Goal: Use online tool/utility: Use online tool/utility

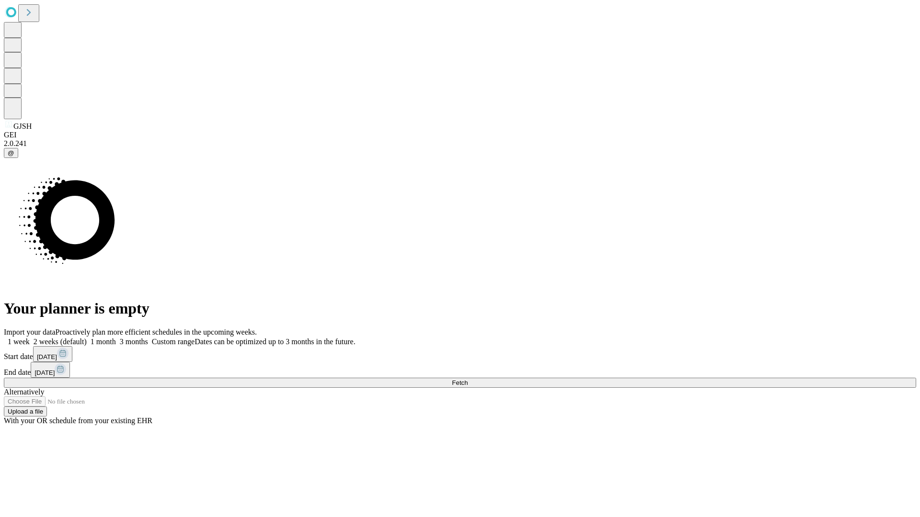
click at [467, 379] on span "Fetch" at bounding box center [460, 382] width 16 height 7
